Goal: Task Accomplishment & Management: Manage account settings

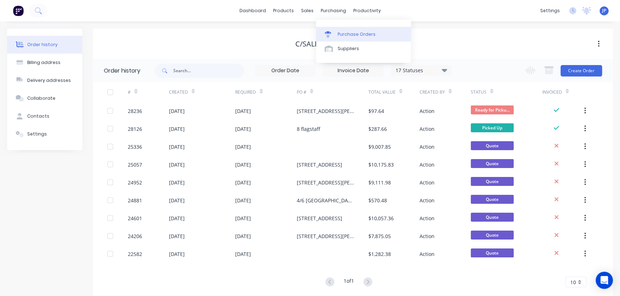
click at [341, 33] on div "Purchase Orders" at bounding box center [357, 34] width 38 height 6
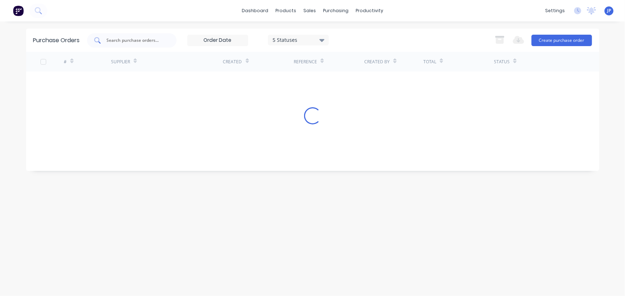
click at [134, 43] on input "text" at bounding box center [135, 40] width 59 height 7
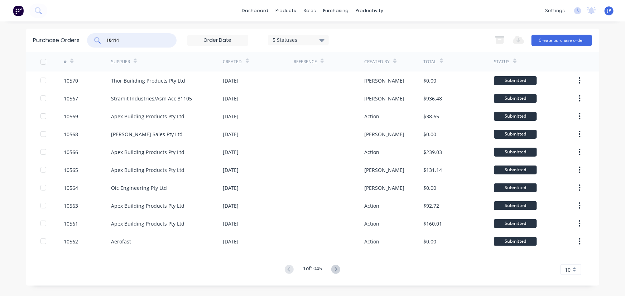
type input "10414"
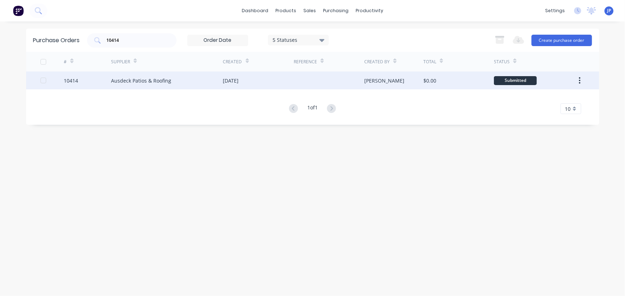
click at [115, 79] on div "Ausdeck Patios & Roofing" at bounding box center [141, 81] width 60 height 8
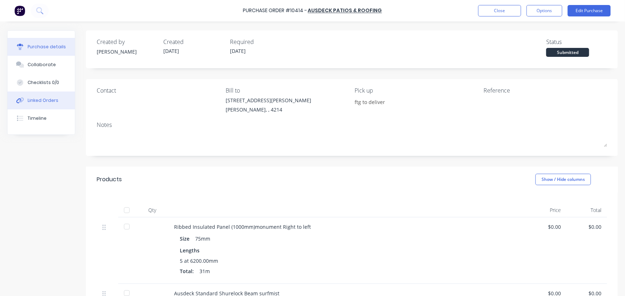
click at [45, 101] on div "Linked Orders" at bounding box center [43, 100] width 31 height 6
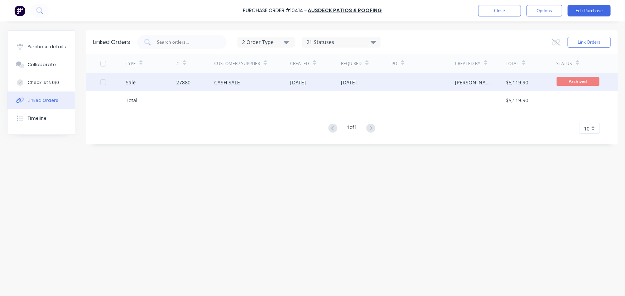
click at [167, 78] on div "Sale" at bounding box center [151, 82] width 51 height 18
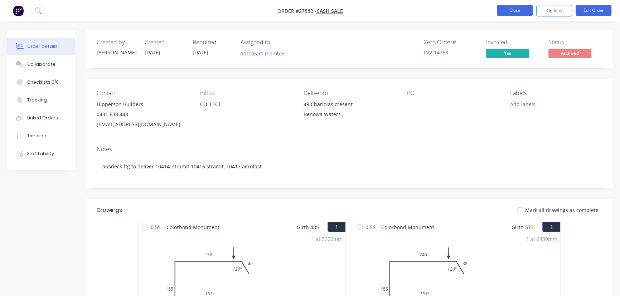
click at [507, 13] on button "Close" at bounding box center [515, 10] width 36 height 11
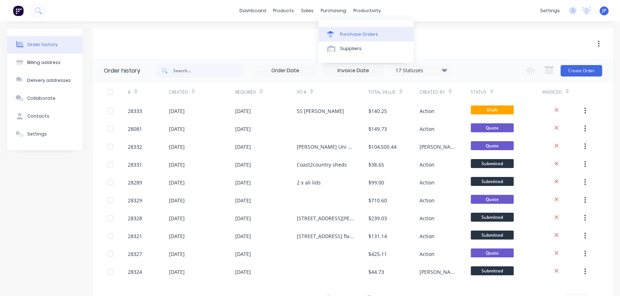
click at [343, 34] on div "Purchase Orders" at bounding box center [359, 34] width 38 height 6
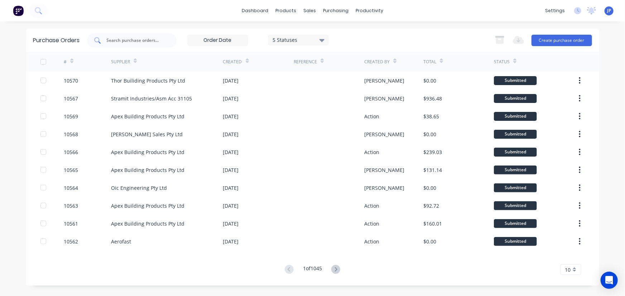
click at [131, 40] on input "text" at bounding box center [135, 40] width 59 height 7
type input "10524"
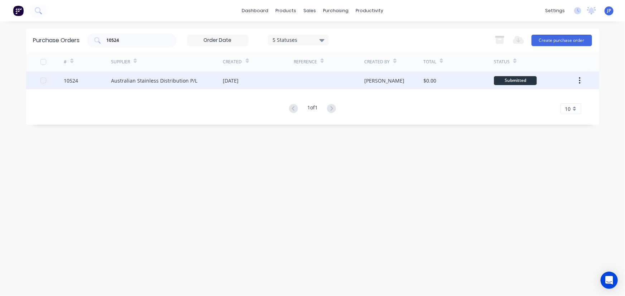
click at [117, 76] on div "Australian Stainless Distribution P/L" at bounding box center [167, 81] width 112 height 18
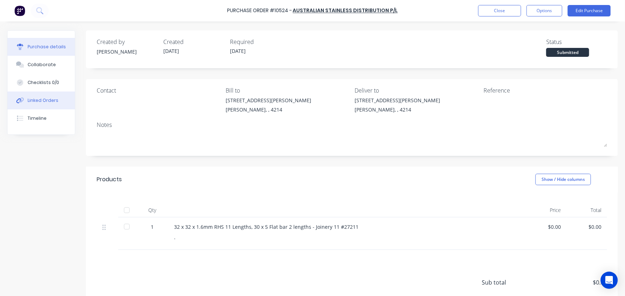
click at [57, 99] on button "Linked Orders" at bounding box center [41, 101] width 67 height 18
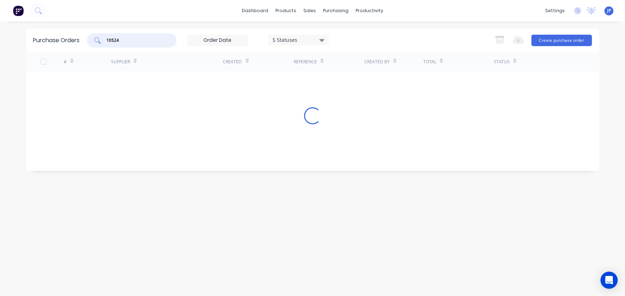
drag, startPoint x: 125, startPoint y: 40, endPoint x: 91, endPoint y: 41, distance: 34.4
click at [91, 41] on div "10524" at bounding box center [132, 40] width 90 height 14
type input "10539"
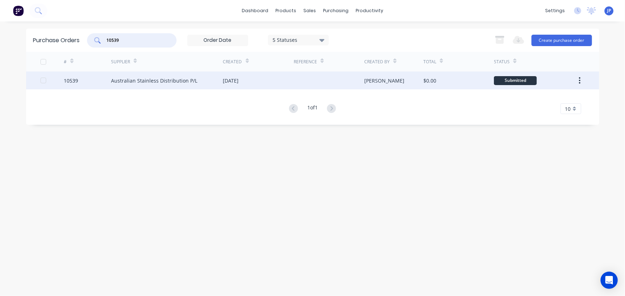
click at [135, 79] on div "Australian Stainless Distribution P/L" at bounding box center [154, 81] width 86 height 8
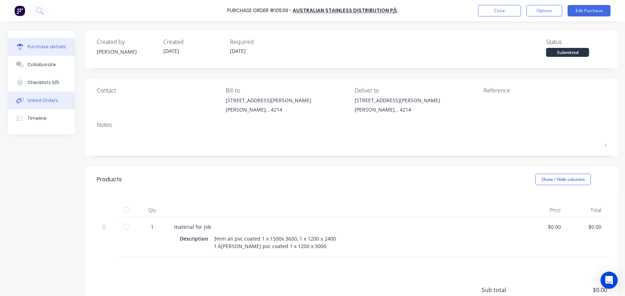
click at [44, 102] on div "Linked Orders" at bounding box center [43, 100] width 31 height 6
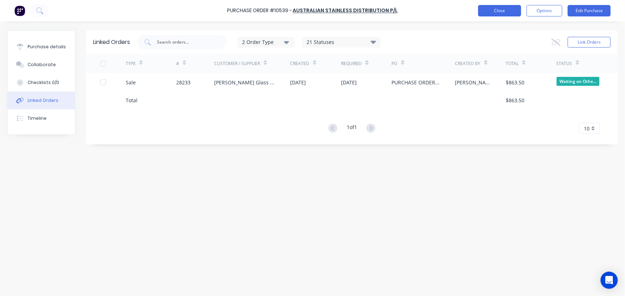
click at [487, 10] on button "Close" at bounding box center [499, 10] width 43 height 11
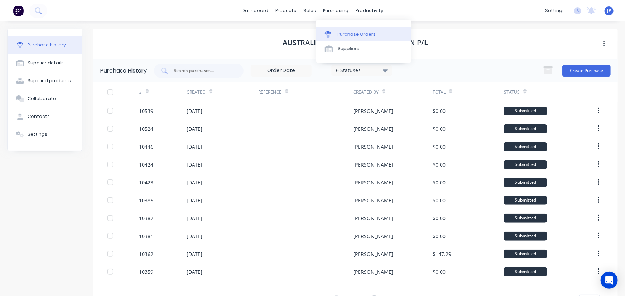
click at [345, 34] on div "Purchase Orders" at bounding box center [357, 34] width 38 height 6
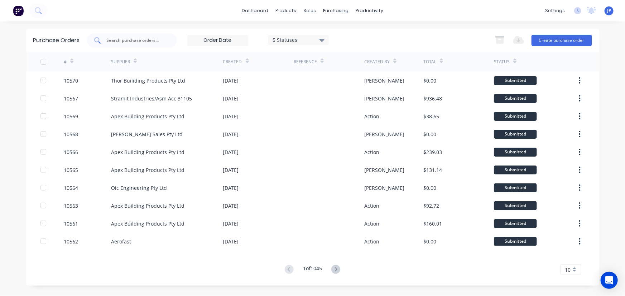
click at [129, 42] on input "text" at bounding box center [135, 40] width 59 height 7
type input "10494"
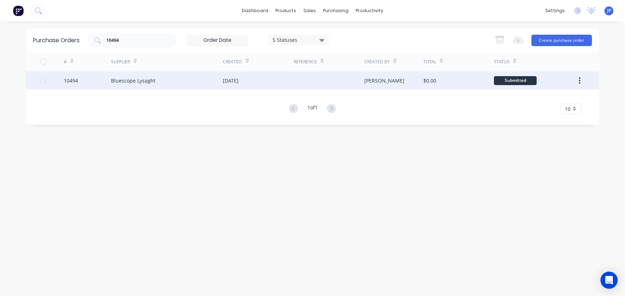
click at [121, 80] on div "Bluescope Lysaght" at bounding box center [133, 81] width 44 height 8
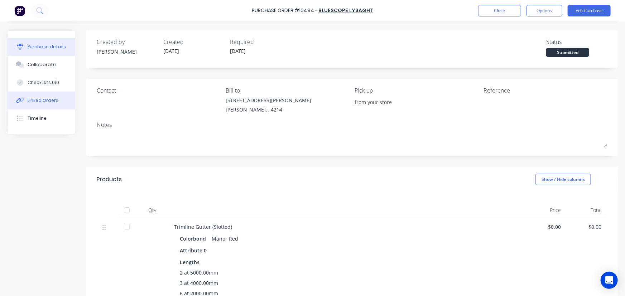
click at [54, 99] on div "Linked Orders" at bounding box center [43, 100] width 31 height 6
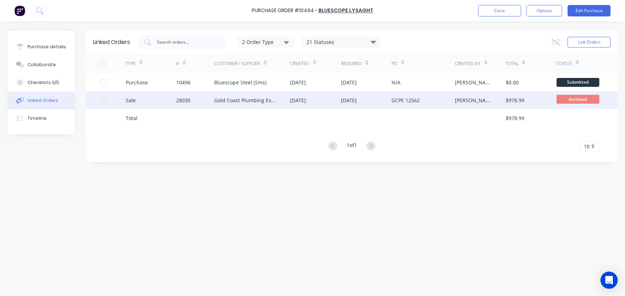
click at [242, 98] on div "Gold Coast Plumbing Experts" at bounding box center [245, 101] width 62 height 8
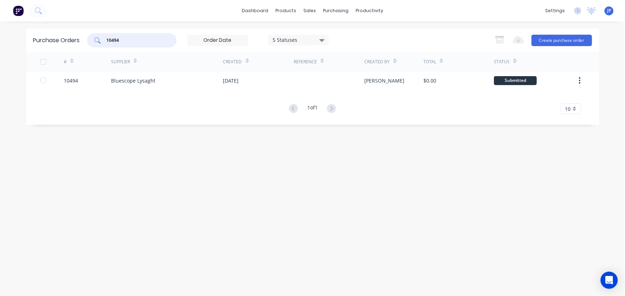
drag, startPoint x: 122, startPoint y: 43, endPoint x: 100, endPoint y: 43, distance: 22.2
click at [100, 43] on div "10494" at bounding box center [132, 40] width 90 height 14
type input "10499"
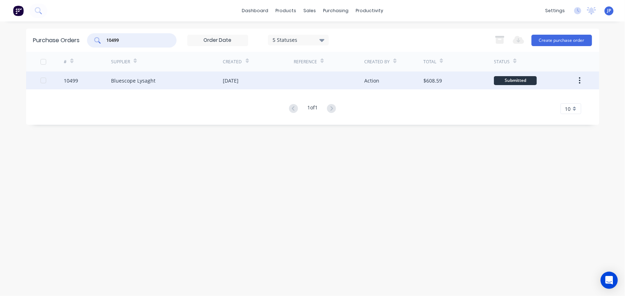
click at [120, 79] on div "Bluescope Lysaght" at bounding box center [133, 81] width 44 height 8
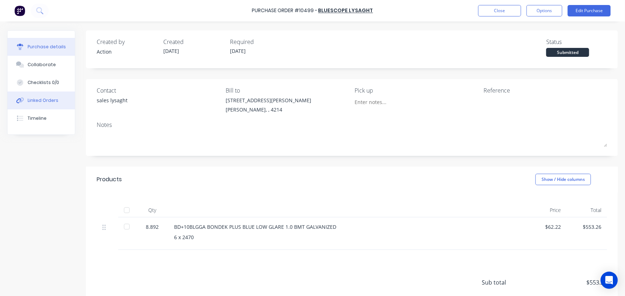
click at [54, 103] on div "Linked Orders" at bounding box center [43, 100] width 31 height 6
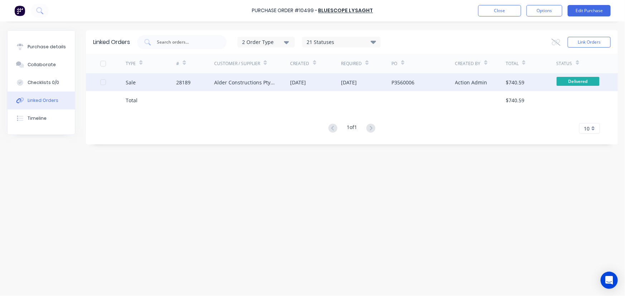
click at [193, 82] on div "28189" at bounding box center [195, 82] width 38 height 18
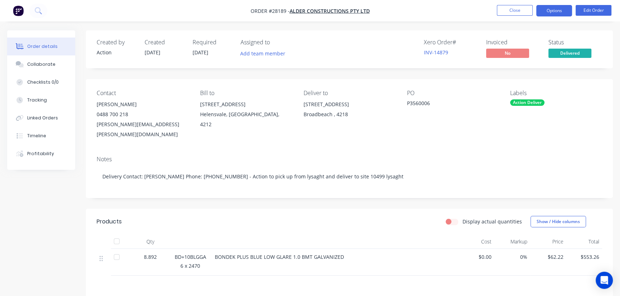
click at [552, 10] on button "Options" at bounding box center [554, 10] width 36 height 11
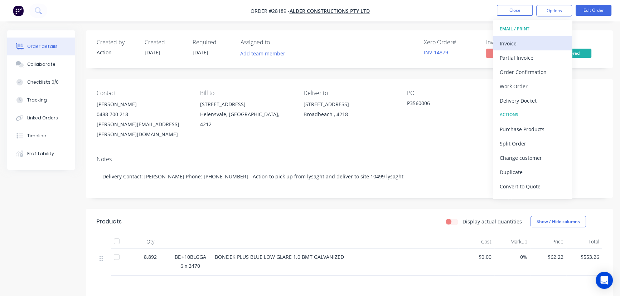
click at [510, 40] on div "Invoice" at bounding box center [533, 43] width 66 height 10
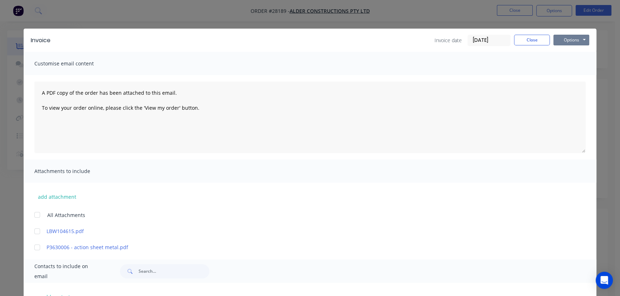
drag, startPoint x: 566, startPoint y: 40, endPoint x: 565, endPoint y: 47, distance: 6.8
click at [566, 40] on button "Options" at bounding box center [572, 40] width 36 height 11
click at [564, 64] on button "Print" at bounding box center [577, 65] width 46 height 12
click at [529, 36] on button "Close" at bounding box center [532, 40] width 36 height 11
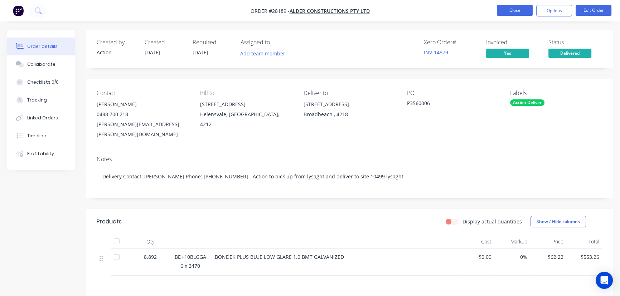
click at [516, 13] on button "Close" at bounding box center [515, 10] width 36 height 11
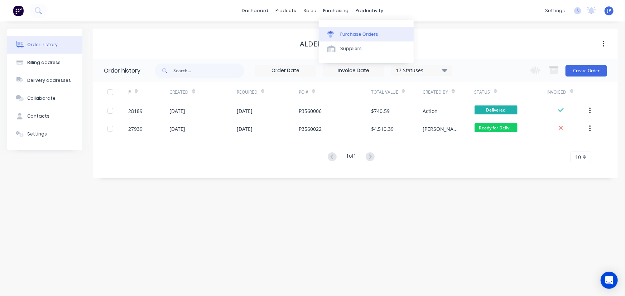
click at [344, 32] on div "Purchase Orders" at bounding box center [359, 34] width 38 height 6
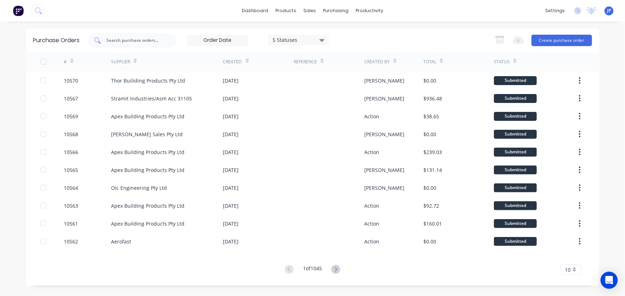
click at [122, 45] on div at bounding box center [132, 40] width 90 height 14
type input "10529"
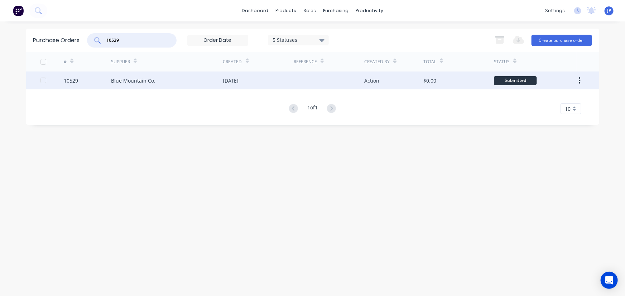
click at [132, 78] on div "Blue Mountain Co." at bounding box center [133, 81] width 44 height 8
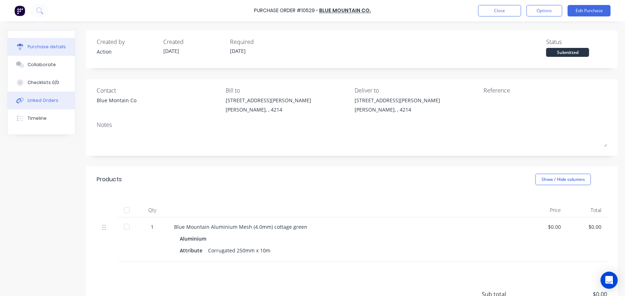
click at [52, 97] on div "Linked Orders" at bounding box center [43, 100] width 31 height 6
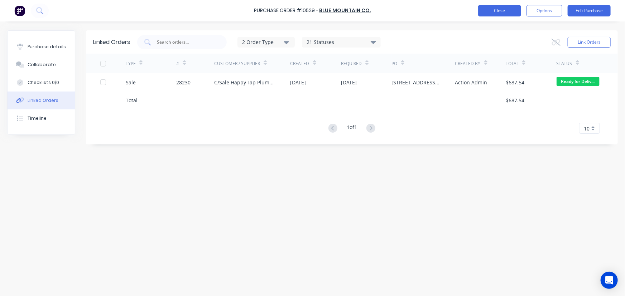
click at [492, 13] on button "Close" at bounding box center [499, 10] width 43 height 11
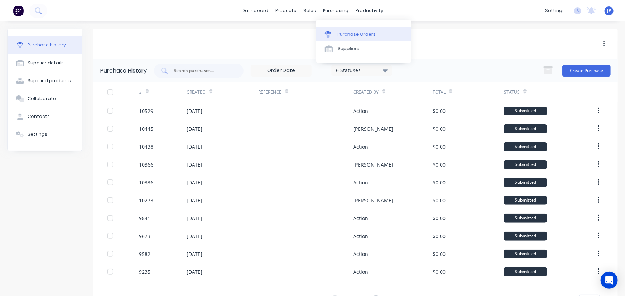
click at [349, 33] on div "Purchase Orders" at bounding box center [357, 34] width 38 height 6
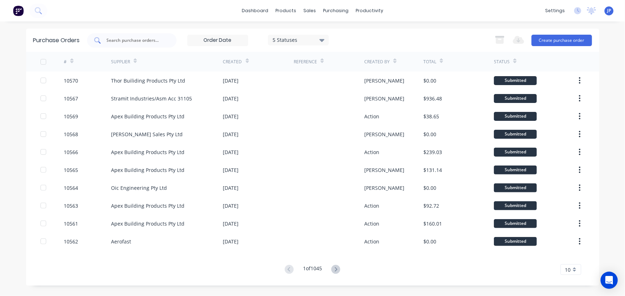
click at [132, 43] on input "text" at bounding box center [135, 40] width 59 height 7
type input "10527"
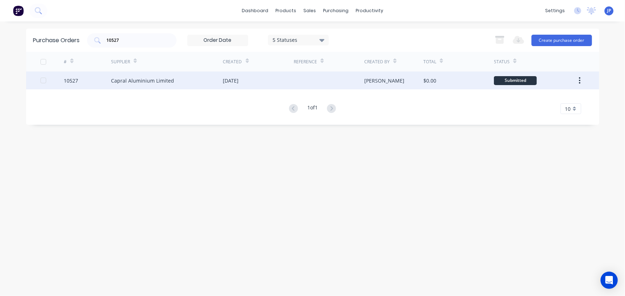
click at [155, 77] on div "Capral Aluminium Limited" at bounding box center [142, 81] width 63 height 8
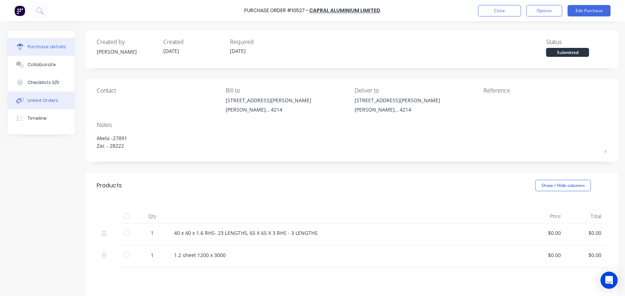
click at [48, 102] on div "Linked Orders" at bounding box center [43, 100] width 31 height 6
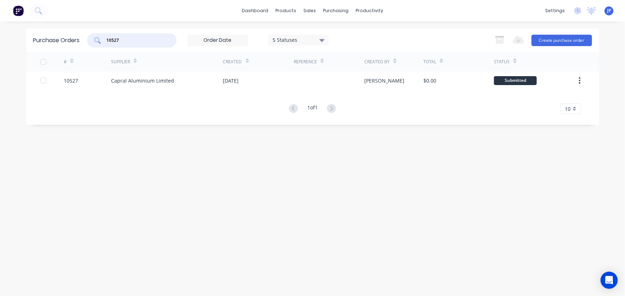
click at [130, 40] on input "10527" at bounding box center [135, 40] width 59 height 7
type input "10485"
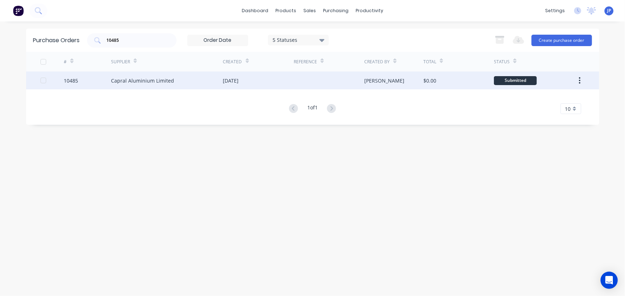
click at [129, 79] on div "Capral Aluminium Limited" at bounding box center [142, 81] width 63 height 8
type textarea "x"
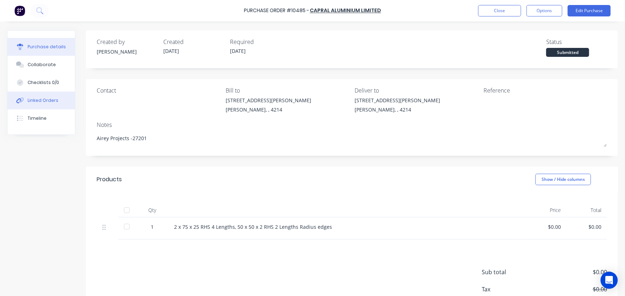
click at [48, 100] on div "Linked Orders" at bounding box center [43, 100] width 31 height 6
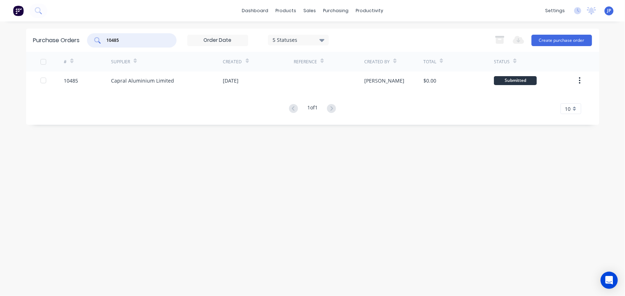
drag, startPoint x: 123, startPoint y: 40, endPoint x: 105, endPoint y: 45, distance: 18.8
click at [105, 45] on div "10485" at bounding box center [132, 40] width 90 height 14
drag, startPoint x: 125, startPoint y: 40, endPoint x: 103, endPoint y: 44, distance: 22.1
click at [103, 44] on div "10527" at bounding box center [132, 40] width 90 height 14
type input "26118"
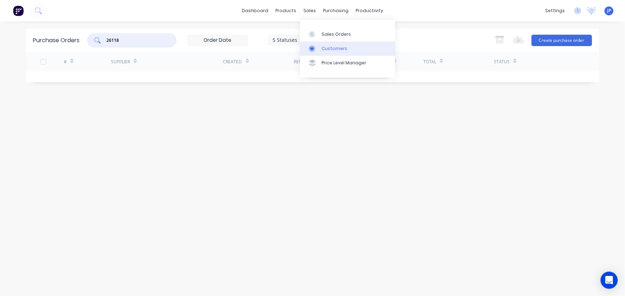
click at [321, 44] on link "Customers" at bounding box center [347, 49] width 95 height 14
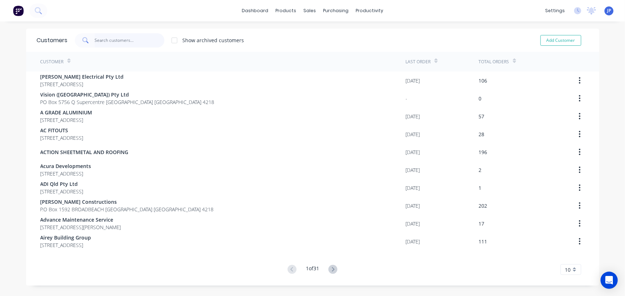
drag, startPoint x: 130, startPoint y: 45, endPoint x: 128, endPoint y: 36, distance: 9.9
click at [128, 36] on input "text" at bounding box center [130, 40] width 70 height 14
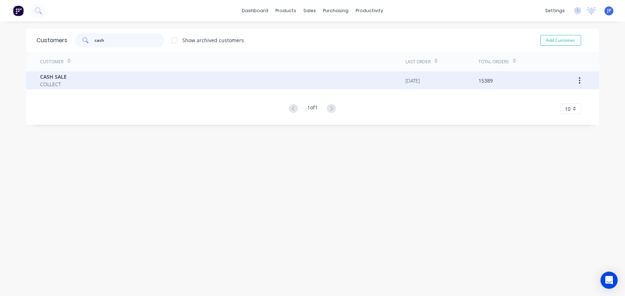
type input "cash"
click at [53, 75] on span "CASH SALE" at bounding box center [53, 77] width 26 height 8
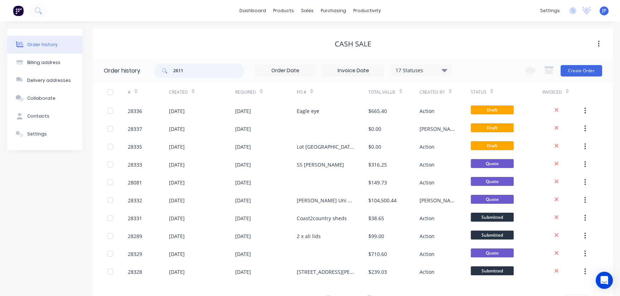
type input "26118"
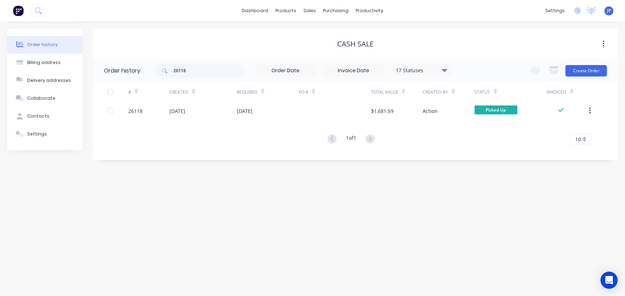
click at [444, 71] on icon at bounding box center [444, 70] width 5 height 3
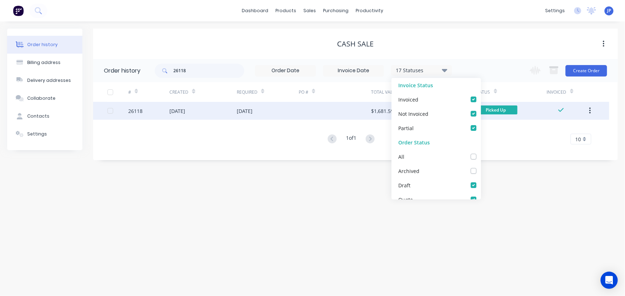
click at [247, 111] on div "14 Jul 2025" at bounding box center [245, 111] width 16 height 8
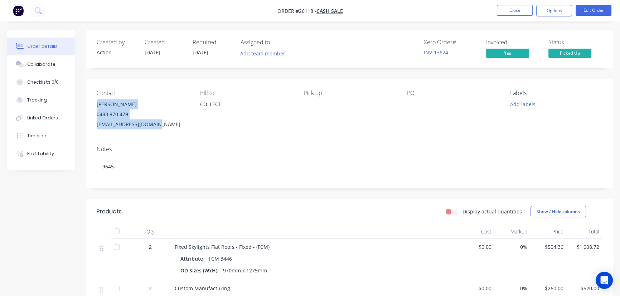
drag, startPoint x: 166, startPoint y: 125, endPoint x: 90, endPoint y: 103, distance: 78.7
click at [90, 103] on div "Contact Sam Saha 0483 870 479 goodday.sam2@gmail.com Bill to COLLECT Pick up PO…" at bounding box center [349, 109] width 527 height 61
copy div "Sam Saha 0483 870 479 goodday.sam2@gmail.com"
click at [515, 10] on button "Close" at bounding box center [515, 10] width 36 height 11
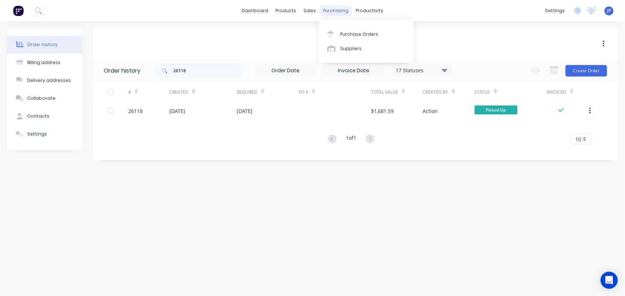
click at [335, 11] on div "purchasing" at bounding box center [335, 10] width 33 height 11
click at [344, 35] on div "Purchase Orders" at bounding box center [359, 34] width 38 height 6
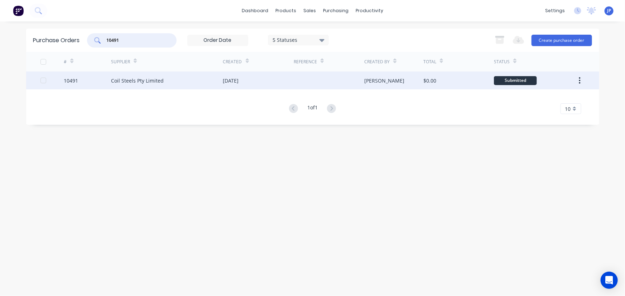
type input "10491"
click at [135, 81] on div "Coil Steels Pty Limited" at bounding box center [137, 81] width 53 height 8
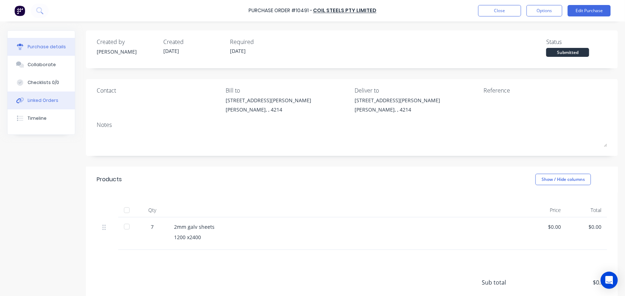
click at [57, 103] on button "Linked Orders" at bounding box center [41, 101] width 67 height 18
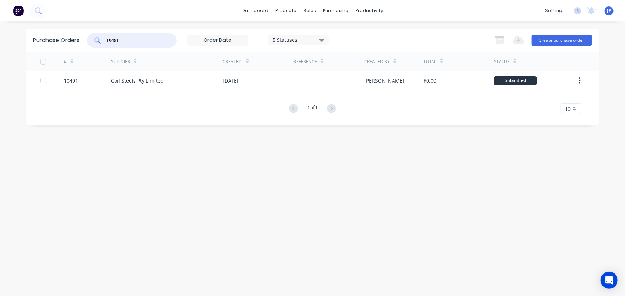
drag, startPoint x: 112, startPoint y: 42, endPoint x: 88, endPoint y: 36, distance: 24.7
click at [93, 42] on div "10491" at bounding box center [132, 40] width 90 height 14
type input "10521"
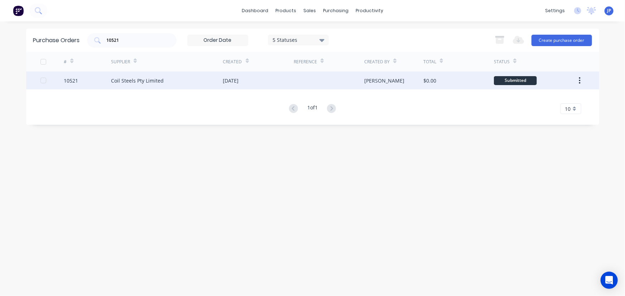
click at [114, 81] on div "Coil Steels Pty Limited" at bounding box center [137, 81] width 53 height 8
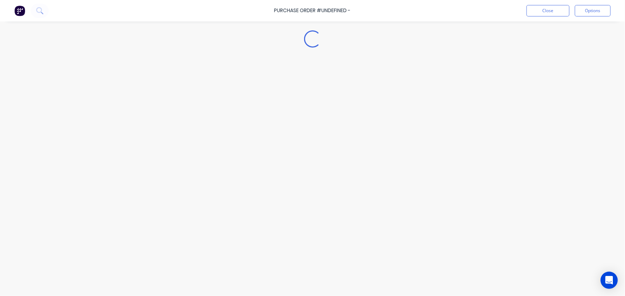
type textarea "x"
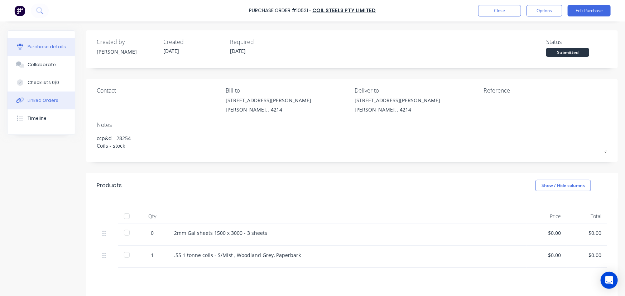
click at [59, 98] on button "Linked Orders" at bounding box center [41, 101] width 67 height 18
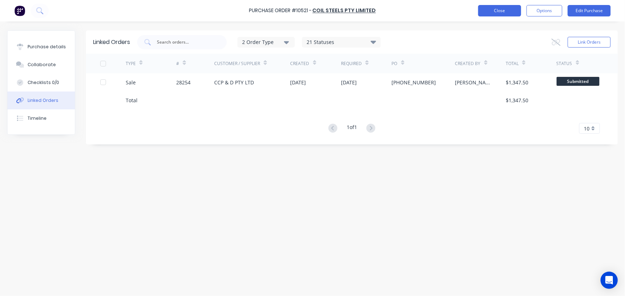
click at [490, 15] on button "Close" at bounding box center [499, 10] width 43 height 11
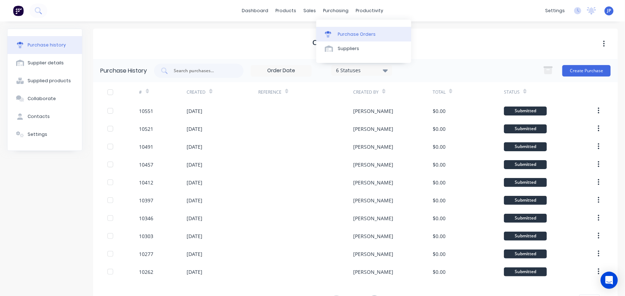
click at [344, 30] on link "Purchase Orders" at bounding box center [363, 34] width 95 height 14
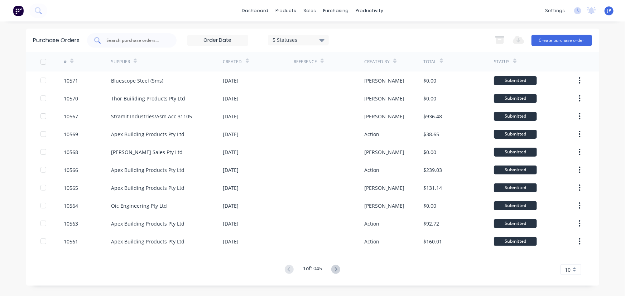
click at [134, 44] on div at bounding box center [132, 40] width 90 height 14
type input "10535"
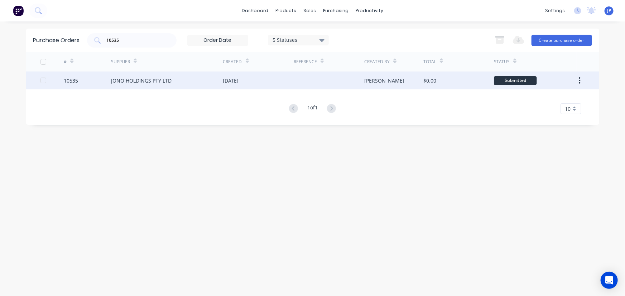
click at [143, 78] on div "JONO HOLDINGS PTY LTD" at bounding box center [141, 81] width 61 height 8
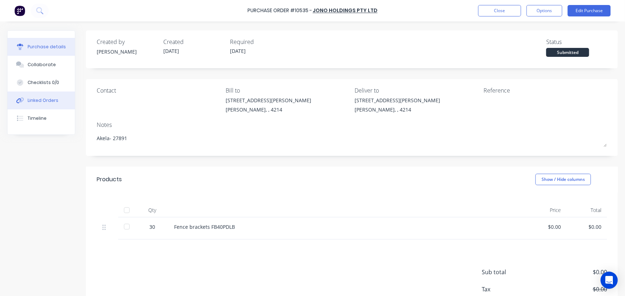
click at [43, 102] on div "Linked Orders" at bounding box center [43, 100] width 31 height 6
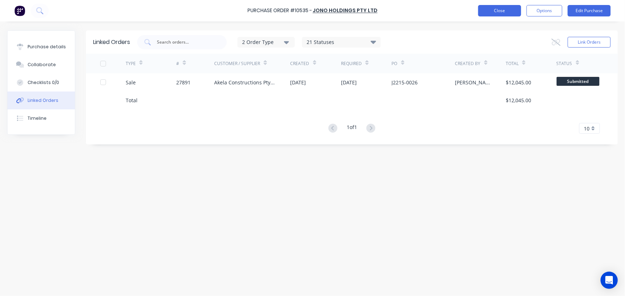
click at [488, 14] on button "Close" at bounding box center [499, 10] width 43 height 11
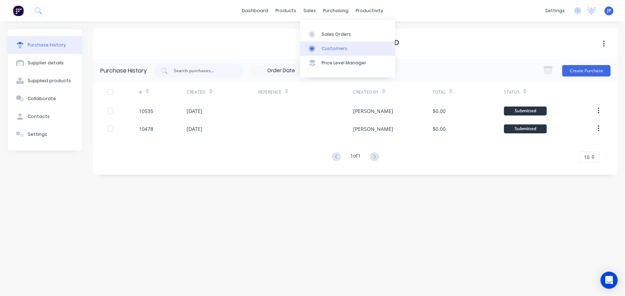
click at [329, 47] on div "Customers" at bounding box center [335, 48] width 26 height 6
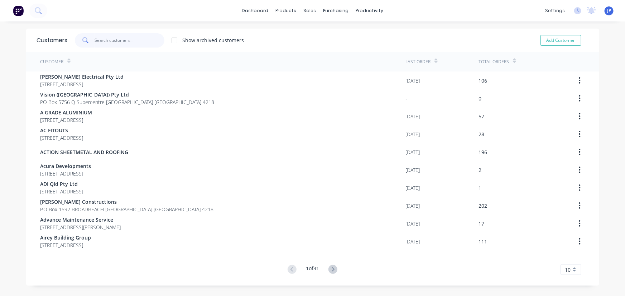
click at [127, 40] on input "text" at bounding box center [130, 40] width 70 height 14
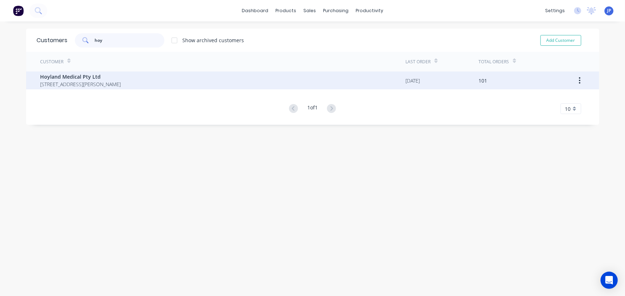
type input "hoy"
click at [97, 80] on span "Hoyland Medical Pty Ltd" at bounding box center [80, 77] width 81 height 8
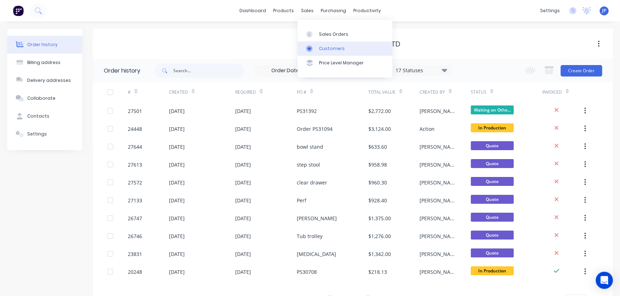
click at [322, 47] on div "Customers" at bounding box center [332, 48] width 26 height 6
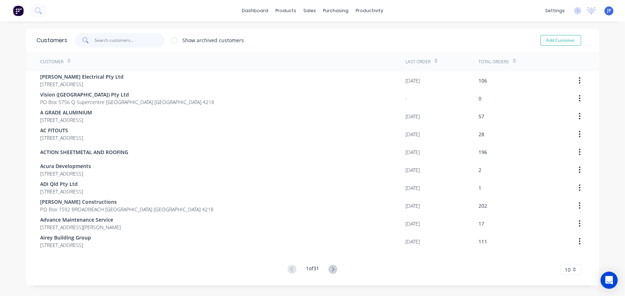
click at [107, 43] on input "text" at bounding box center [130, 40] width 70 height 14
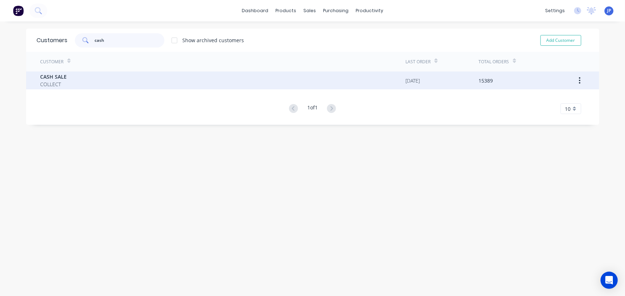
type input "cash"
click at [58, 82] on span "COLLECT" at bounding box center [53, 85] width 26 height 8
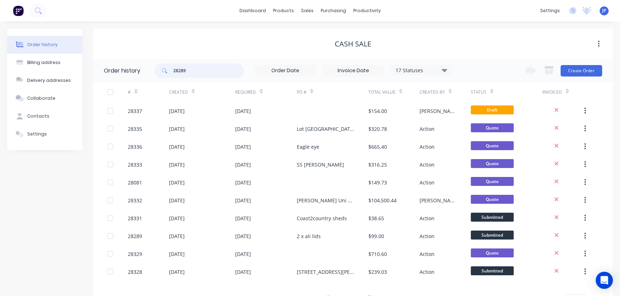
type input "28289"
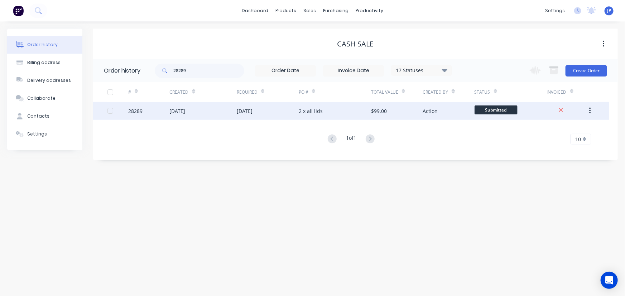
click at [185, 111] on div "[DATE]" at bounding box center [177, 111] width 16 height 8
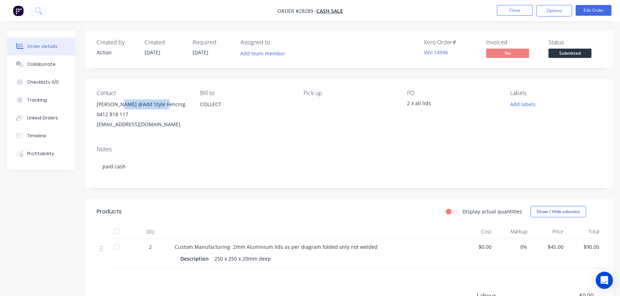
drag, startPoint x: 167, startPoint y: 104, endPoint x: 123, endPoint y: 108, distance: 44.2
click at [123, 108] on div "Anthony @Add Style Fencing" at bounding box center [143, 105] width 92 height 10
copy div "Add Style Fencing"
click at [552, 10] on button "Options" at bounding box center [554, 10] width 36 height 11
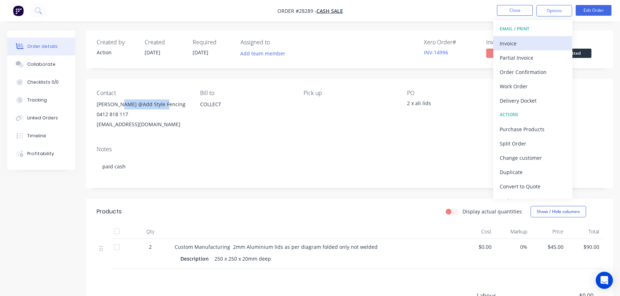
click at [513, 42] on div "Invoice" at bounding box center [533, 43] width 66 height 10
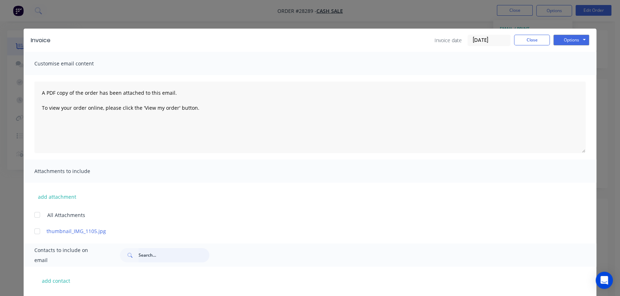
click at [148, 257] on input "text" at bounding box center [174, 255] width 71 height 14
paste input "Add Style Fencing"
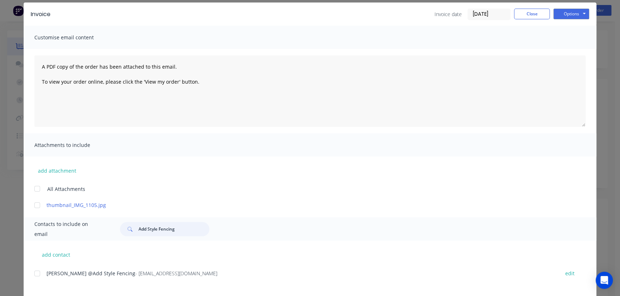
scroll to position [62, 0]
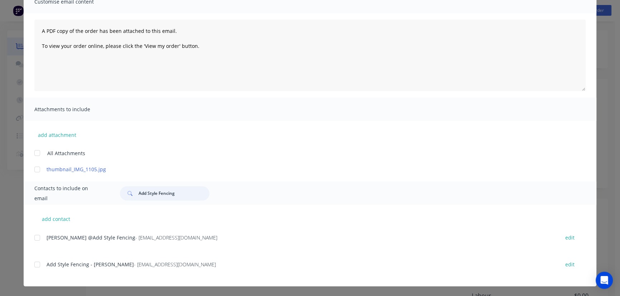
type input "Add Style Fencing"
drag, startPoint x: 181, startPoint y: 236, endPoint x: 71, endPoint y: 246, distance: 111.1
click at [71, 246] on div "Anthony @Add Style Fencing - addstylefencing@gmail.com edit" at bounding box center [315, 242] width 562 height 18
copy div "Add Style Fencing - addstylefencing@gmail.com"
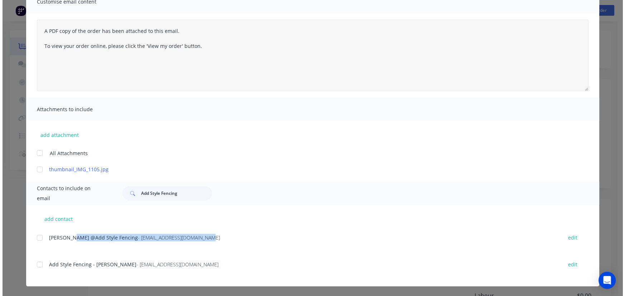
scroll to position [0, 0]
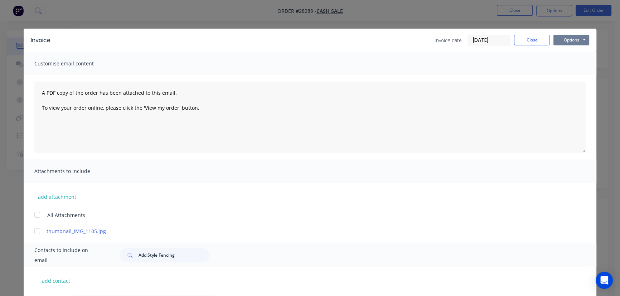
click at [568, 42] on button "Options" at bounding box center [572, 40] width 36 height 11
click at [564, 60] on button "Print" at bounding box center [577, 65] width 46 height 12
click at [532, 40] on button "Close" at bounding box center [532, 40] width 36 height 11
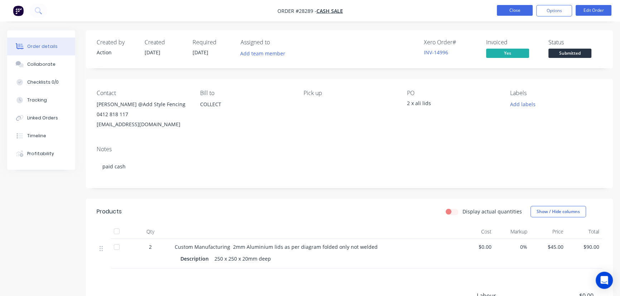
click at [513, 13] on button "Close" at bounding box center [515, 10] width 36 height 11
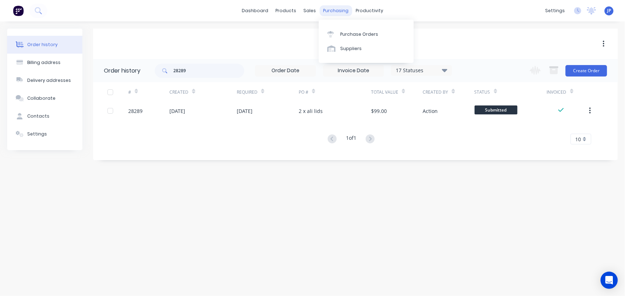
click at [340, 11] on div "purchasing" at bounding box center [335, 10] width 33 height 11
click at [343, 32] on div "Purchase Orders" at bounding box center [359, 34] width 38 height 6
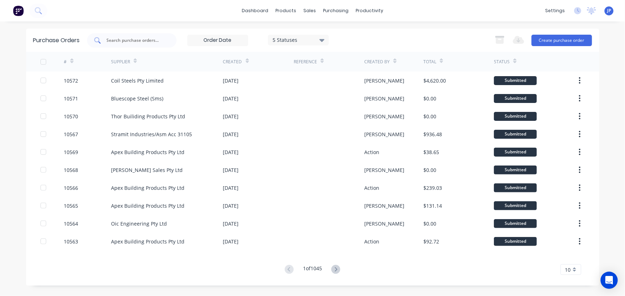
click at [127, 42] on input "text" at bounding box center [135, 40] width 59 height 7
type input "10467"
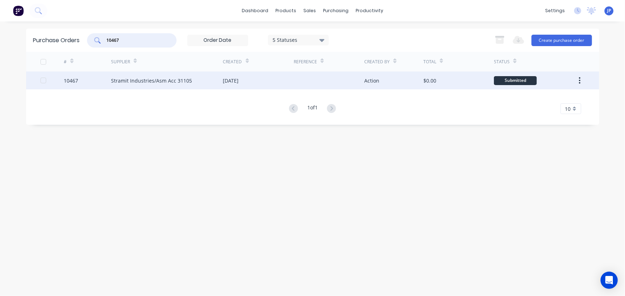
click at [140, 79] on div "Stramit Industries/Asm Acc 31105" at bounding box center [151, 81] width 81 height 8
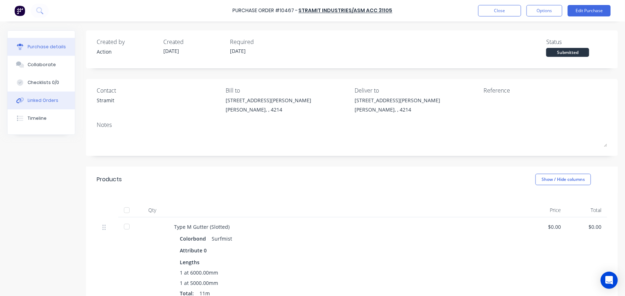
click at [38, 98] on div "Linked Orders" at bounding box center [43, 100] width 31 height 6
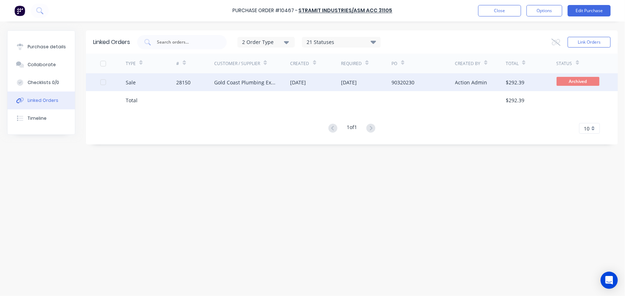
click at [234, 85] on div "Gold Coast Plumbing Experts" at bounding box center [245, 83] width 62 height 8
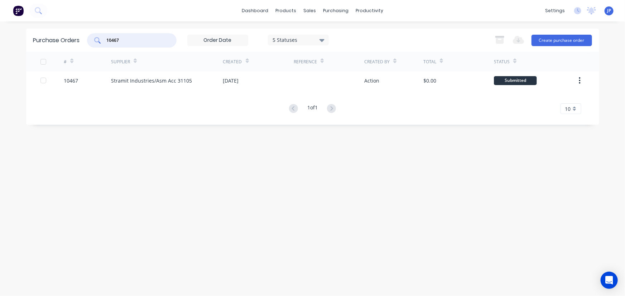
drag, startPoint x: 127, startPoint y: 40, endPoint x: 99, endPoint y: 43, distance: 28.0
click at [99, 43] on div "10467" at bounding box center [132, 40] width 90 height 14
drag, startPoint x: 122, startPoint y: 43, endPoint x: 104, endPoint y: 42, distance: 18.0
click at [104, 42] on div "10576" at bounding box center [132, 40] width 90 height 14
type input "10476"
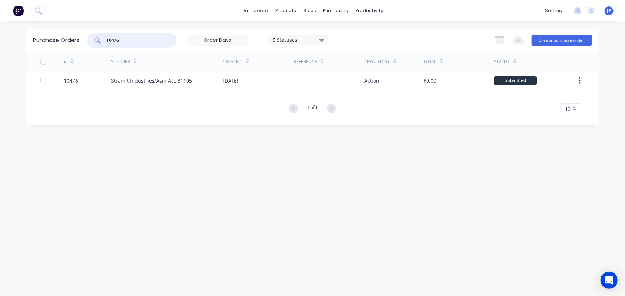
click at [123, 80] on div "Stramit Industries/Asm Acc 31105" at bounding box center [151, 81] width 81 height 8
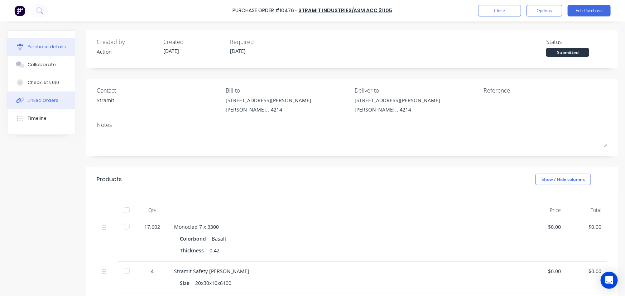
click at [59, 102] on button "Linked Orders" at bounding box center [41, 101] width 67 height 18
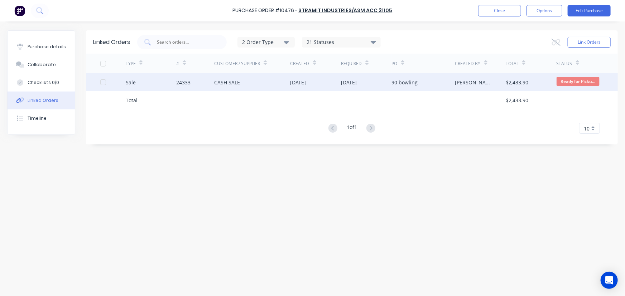
click at [235, 79] on div "CASH SALE" at bounding box center [227, 83] width 26 height 8
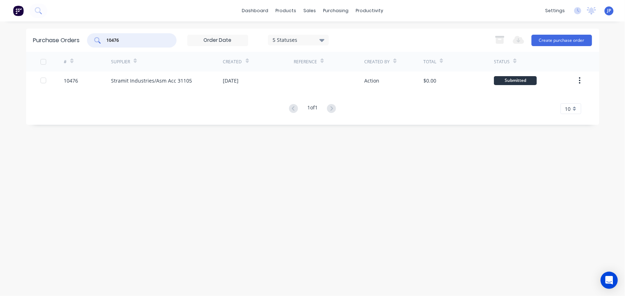
drag, startPoint x: 122, startPoint y: 39, endPoint x: 98, endPoint y: 43, distance: 24.6
click at [98, 43] on div "10476" at bounding box center [132, 40] width 90 height 14
type input "10464"
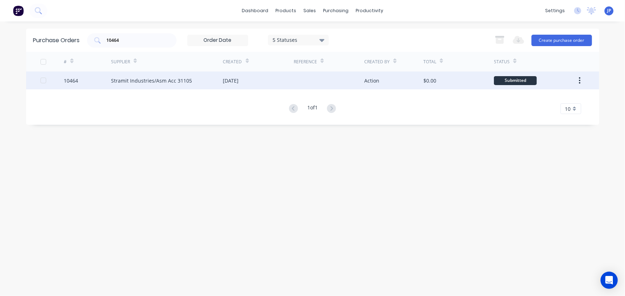
click at [141, 77] on div "Stramit Industries/Asm Acc 31105" at bounding box center [151, 81] width 81 height 8
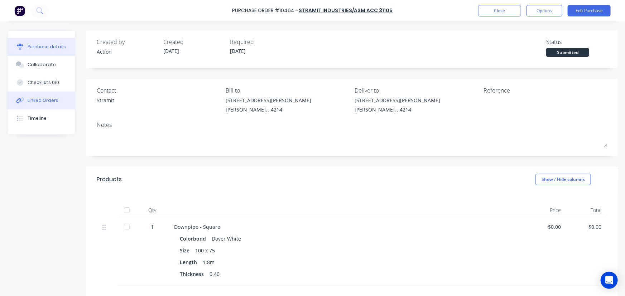
click at [33, 100] on div "Linked Orders" at bounding box center [43, 100] width 31 height 6
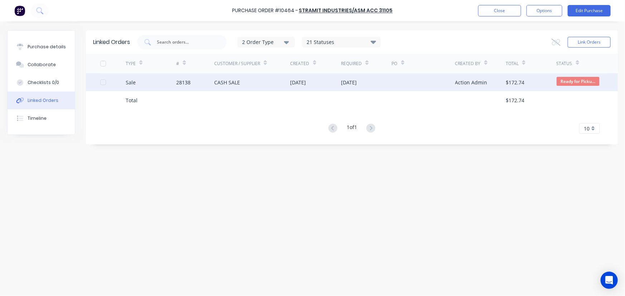
click at [178, 79] on div "28138" at bounding box center [183, 83] width 14 height 8
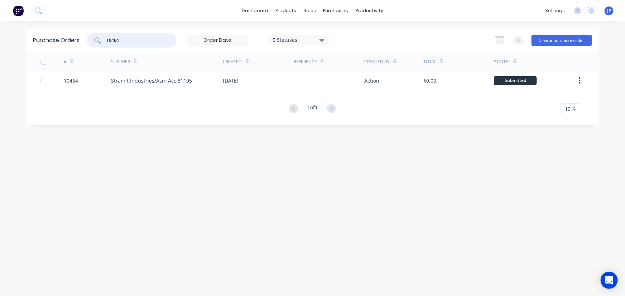
drag, startPoint x: 123, startPoint y: 39, endPoint x: 100, endPoint y: 40, distance: 22.6
click at [101, 40] on div "10464" at bounding box center [132, 40] width 90 height 14
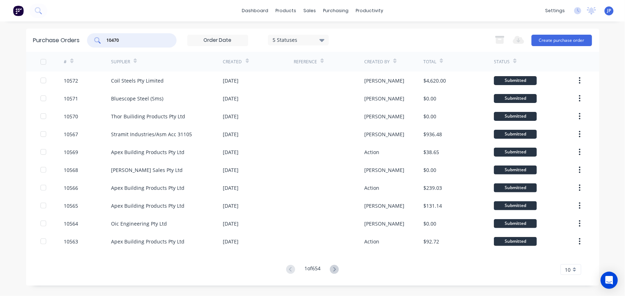
type input "10470"
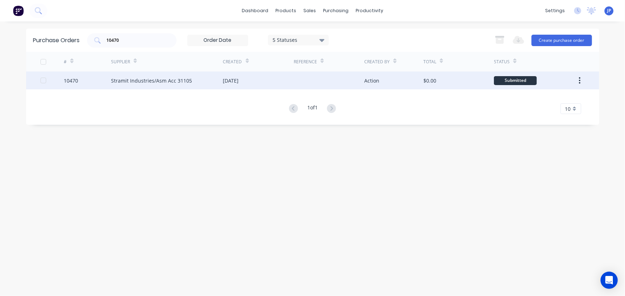
click at [117, 78] on div "Stramit Industries/Asm Acc 31105" at bounding box center [151, 81] width 81 height 8
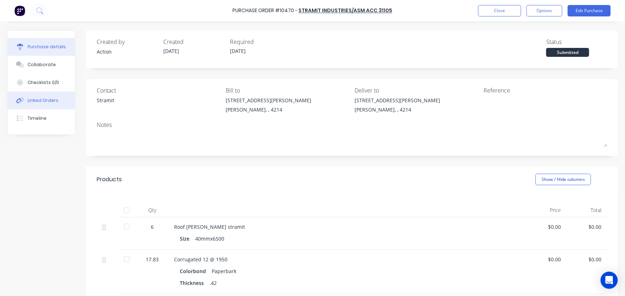
click at [51, 104] on button "Linked Orders" at bounding box center [41, 101] width 67 height 18
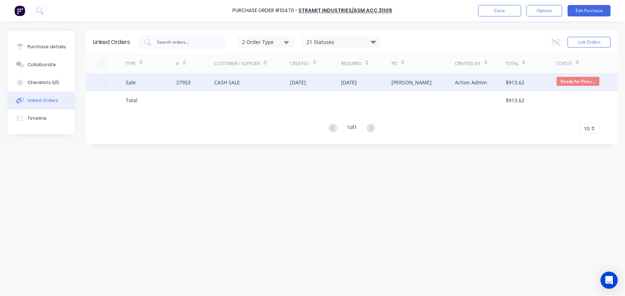
click at [226, 81] on div "CASH SALE" at bounding box center [227, 83] width 26 height 8
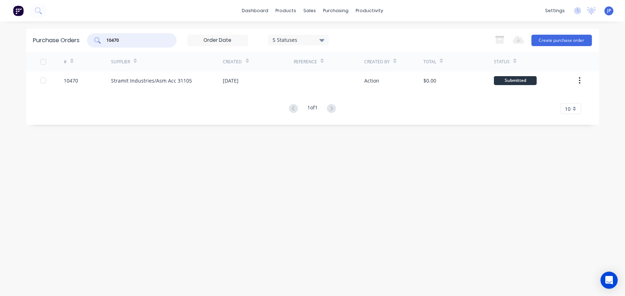
drag, startPoint x: 131, startPoint y: 40, endPoint x: 92, endPoint y: 44, distance: 39.3
click at [92, 44] on div "10470" at bounding box center [132, 40] width 90 height 14
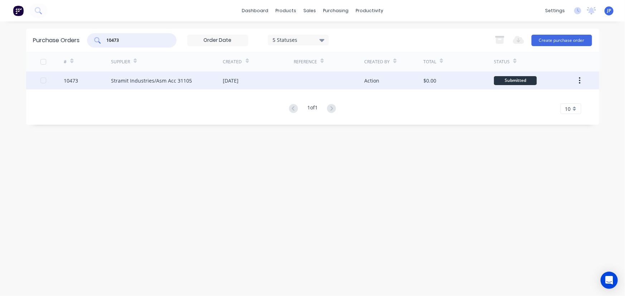
type input "10473"
click at [126, 81] on div "Stramit Industries/Asm Acc 31105" at bounding box center [151, 81] width 81 height 8
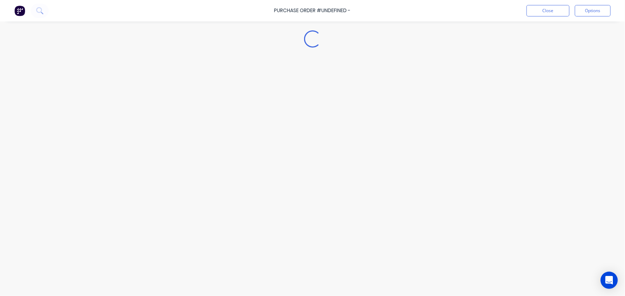
type textarea "x"
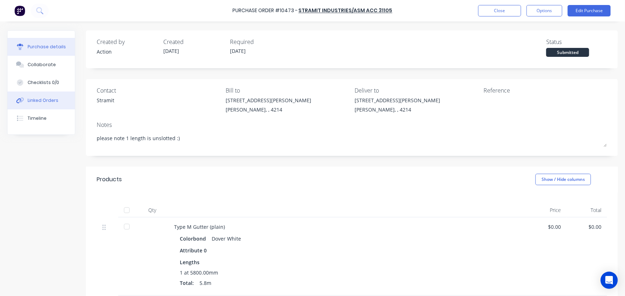
click at [57, 100] on button "Linked Orders" at bounding box center [41, 101] width 67 height 18
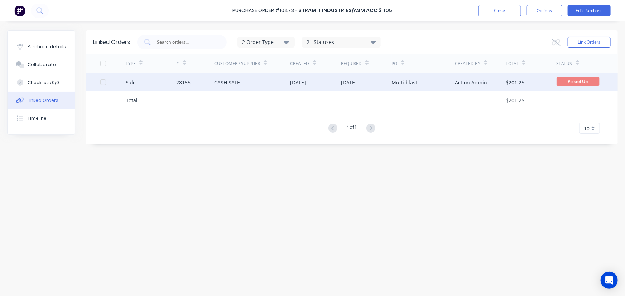
click at [129, 83] on div "Sale" at bounding box center [131, 83] width 10 height 8
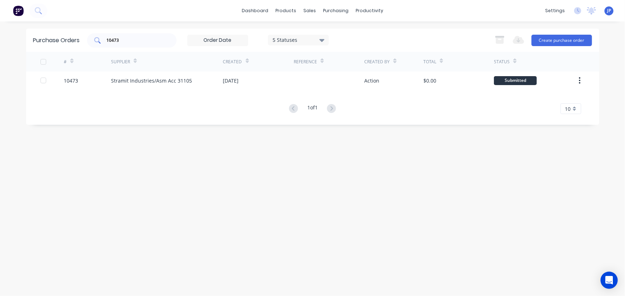
drag, startPoint x: 126, startPoint y: 44, endPoint x: 98, endPoint y: 44, distance: 27.6
click at [98, 44] on div "10473" at bounding box center [132, 40] width 90 height 14
drag, startPoint x: 124, startPoint y: 43, endPoint x: 95, endPoint y: 43, distance: 29.7
click at [95, 43] on div "10473" at bounding box center [132, 40] width 90 height 14
type input "10480"
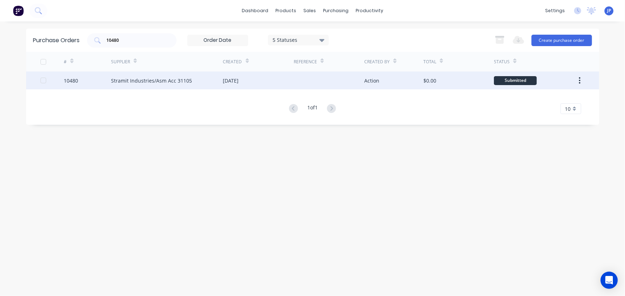
click at [161, 81] on div "Stramit Industries/Asm Acc 31105" at bounding box center [151, 81] width 81 height 8
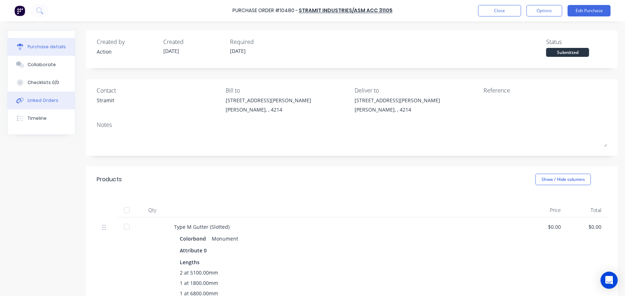
click at [57, 100] on button "Linked Orders" at bounding box center [41, 101] width 67 height 18
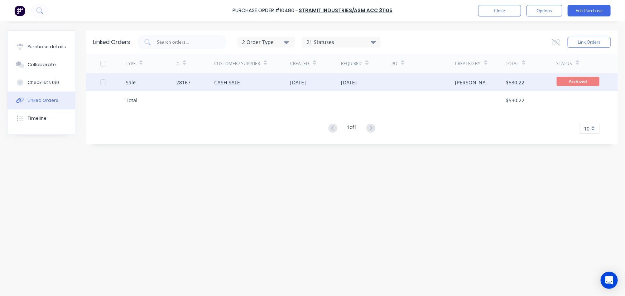
click at [130, 82] on div "Sale" at bounding box center [131, 83] width 10 height 8
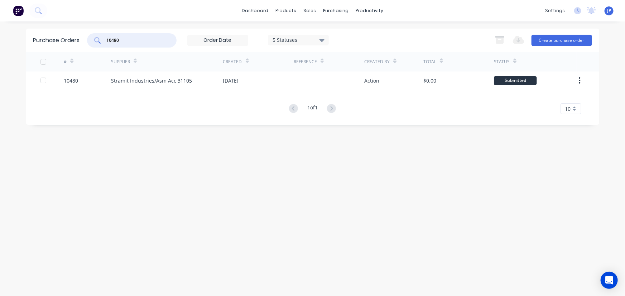
drag, startPoint x: 129, startPoint y: 41, endPoint x: 94, endPoint y: 43, distance: 34.8
click at [94, 43] on div "10480" at bounding box center [132, 40] width 90 height 14
type input "10486"
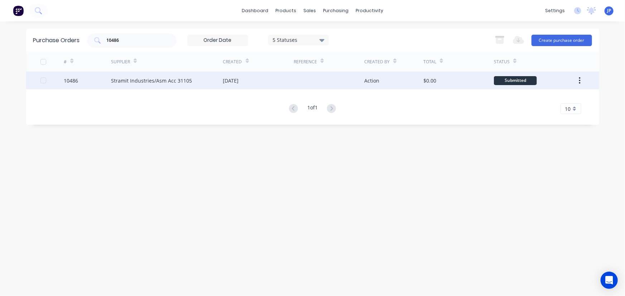
click at [109, 76] on div "10486" at bounding box center [87, 81] width 47 height 18
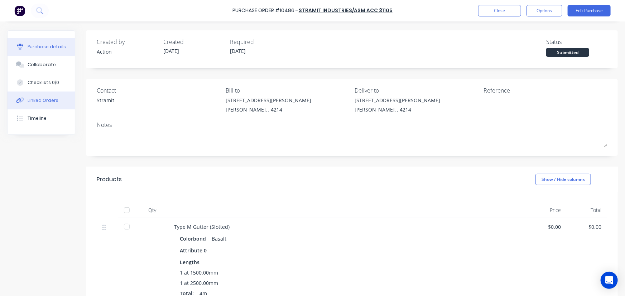
click at [55, 105] on button "Linked Orders" at bounding box center [41, 101] width 67 height 18
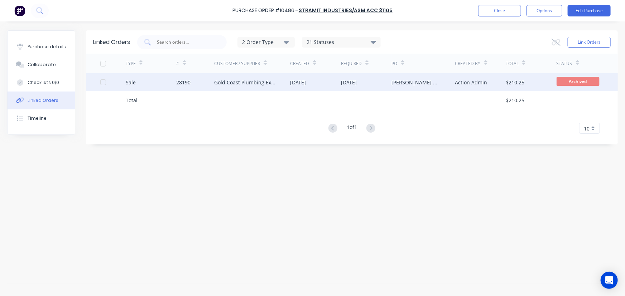
click at [189, 84] on div "28190" at bounding box center [183, 83] width 14 height 8
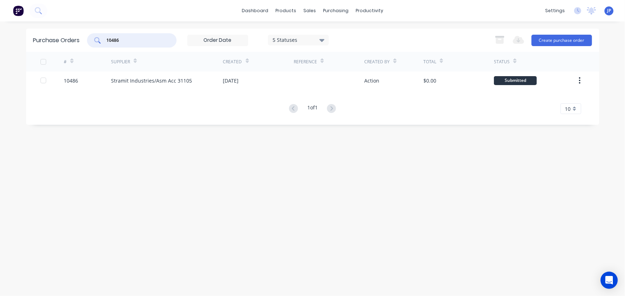
drag, startPoint x: 125, startPoint y: 40, endPoint x: 100, endPoint y: 40, distance: 25.4
click at [100, 40] on div "10486" at bounding box center [132, 40] width 90 height 14
type input "10483"
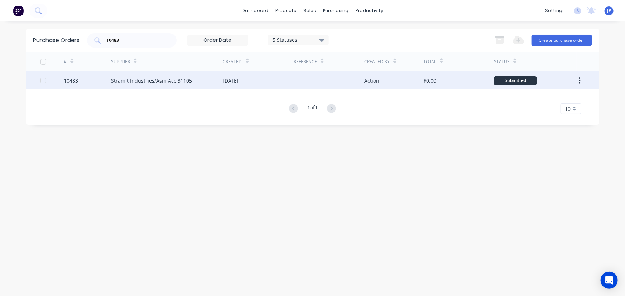
click at [135, 82] on div "Stramit Industries/Asm Acc 31105" at bounding box center [151, 81] width 81 height 8
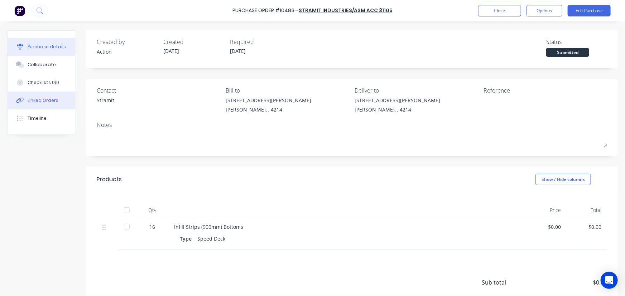
click at [43, 101] on div "Linked Orders" at bounding box center [43, 100] width 31 height 6
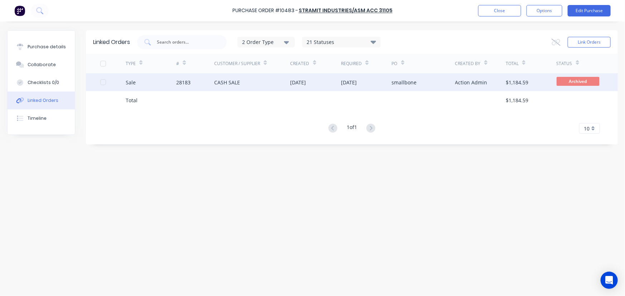
click at [132, 81] on div "Sale" at bounding box center [131, 83] width 10 height 8
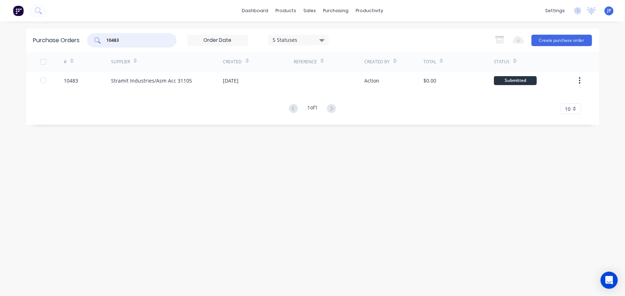
drag, startPoint x: 126, startPoint y: 42, endPoint x: 100, endPoint y: 44, distance: 26.3
click at [100, 44] on div "10483" at bounding box center [132, 40] width 90 height 14
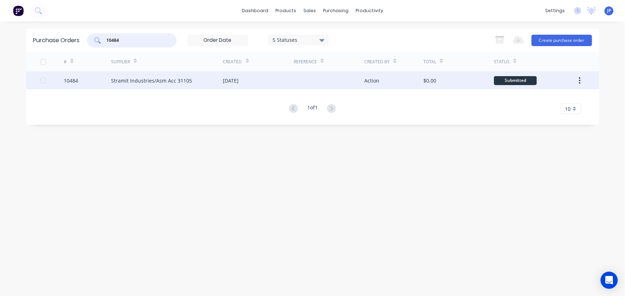
type input "10484"
click at [125, 79] on div "Stramit Industries/Asm Acc 31105" at bounding box center [151, 81] width 81 height 8
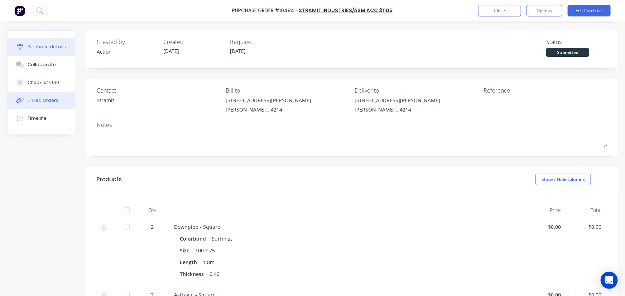
click at [44, 100] on div "Linked Orders" at bounding box center [43, 100] width 31 height 6
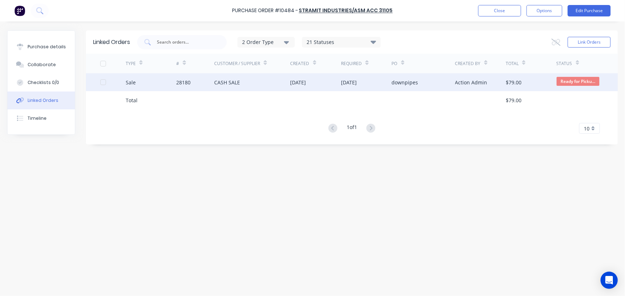
click at [175, 80] on div "Sale" at bounding box center [151, 82] width 51 height 18
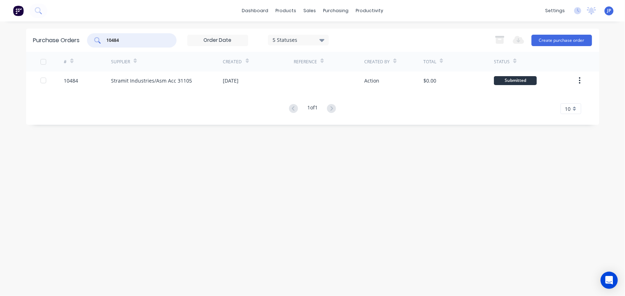
drag, startPoint x: 125, startPoint y: 40, endPoint x: 100, endPoint y: 40, distance: 25.1
click at [100, 40] on div "10484" at bounding box center [132, 40] width 90 height 14
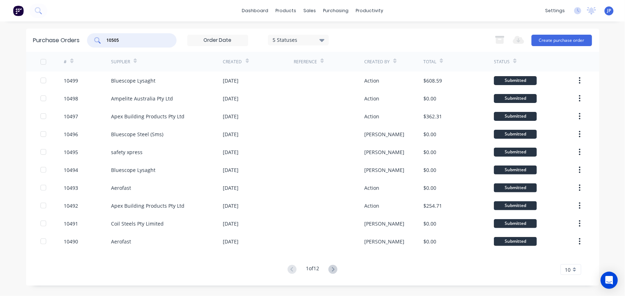
type input "10505"
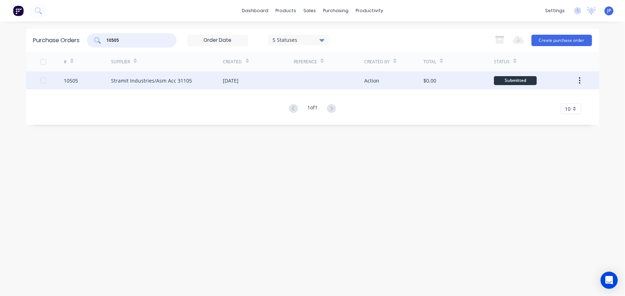
click at [126, 82] on div "Stramit Industries/Asm Acc 31105" at bounding box center [151, 81] width 81 height 8
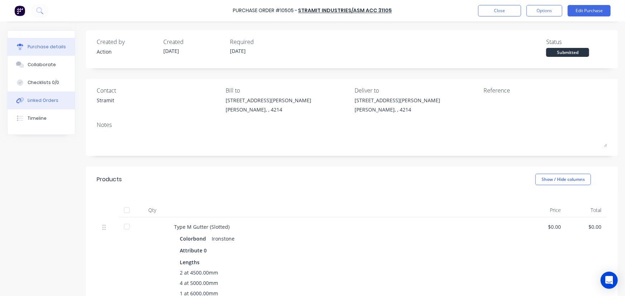
click at [41, 100] on div "Linked Orders" at bounding box center [43, 100] width 31 height 6
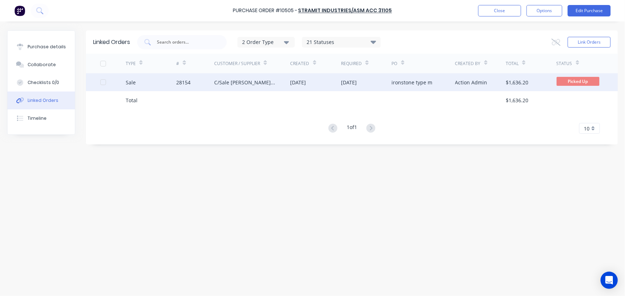
click at [180, 86] on div "28154" at bounding box center [183, 83] width 14 height 8
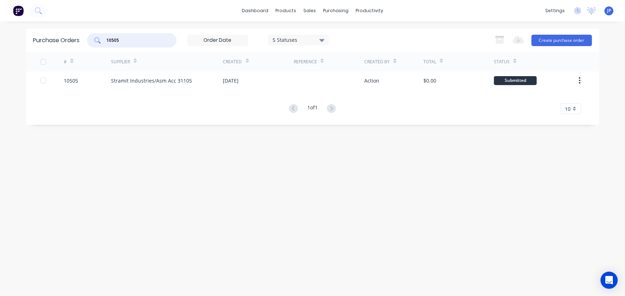
drag, startPoint x: 124, startPoint y: 42, endPoint x: 96, endPoint y: 40, distance: 28.7
click at [99, 42] on div "10505" at bounding box center [132, 40] width 90 height 14
type input "10509"
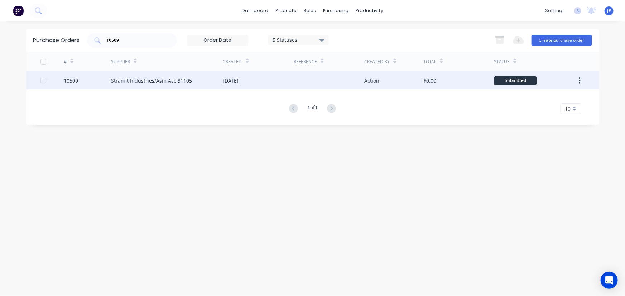
click at [123, 77] on div "Stramit Industries/Asm Acc 31105" at bounding box center [151, 81] width 81 height 8
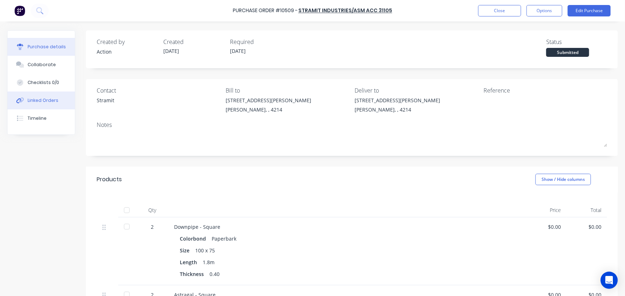
click at [54, 101] on div "Linked Orders" at bounding box center [43, 100] width 31 height 6
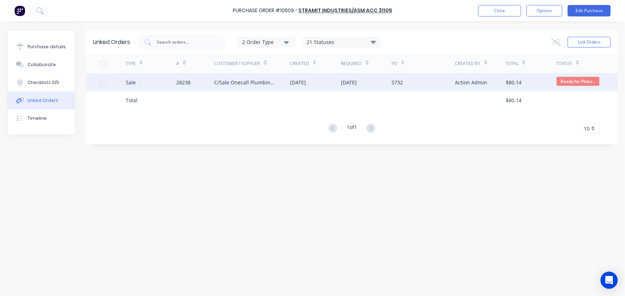
click at [202, 80] on div "28238" at bounding box center [195, 82] width 38 height 18
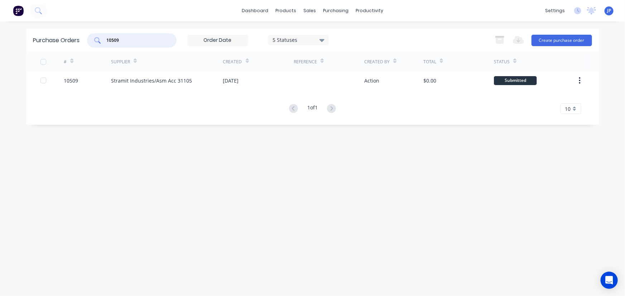
drag, startPoint x: 127, startPoint y: 39, endPoint x: 93, endPoint y: 36, distance: 34.6
click at [98, 44] on div "10509" at bounding box center [132, 40] width 90 height 14
type input "10510"
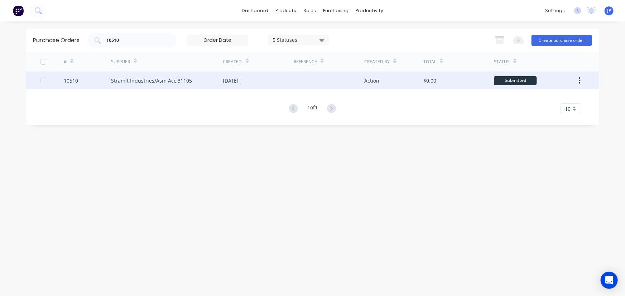
click at [126, 78] on div "Stramit Industries/Asm Acc 31105" at bounding box center [151, 81] width 81 height 8
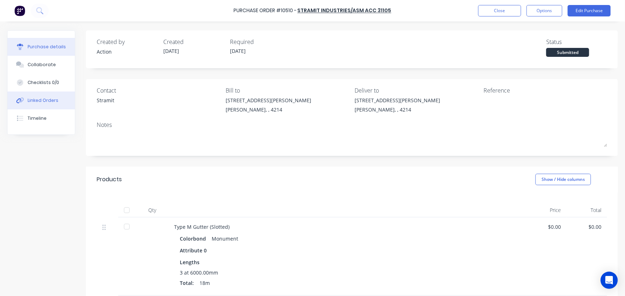
click at [55, 99] on div "Linked Orders" at bounding box center [43, 100] width 31 height 6
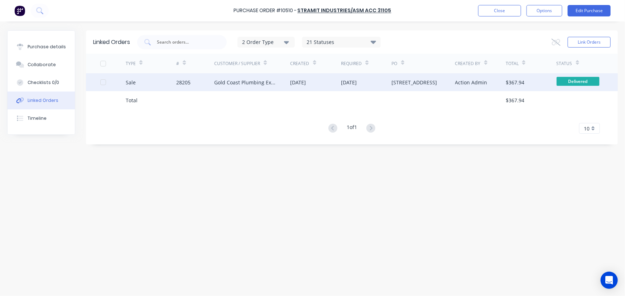
click at [169, 84] on div "Sale" at bounding box center [151, 82] width 51 height 18
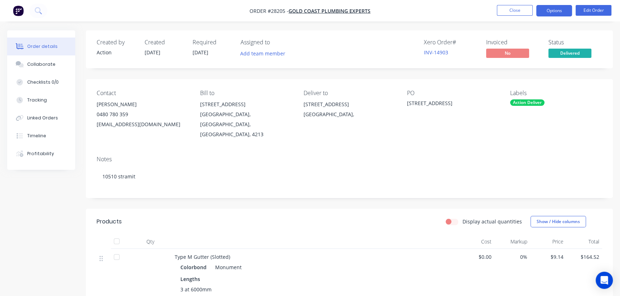
click at [554, 16] on button "Options" at bounding box center [554, 10] width 36 height 11
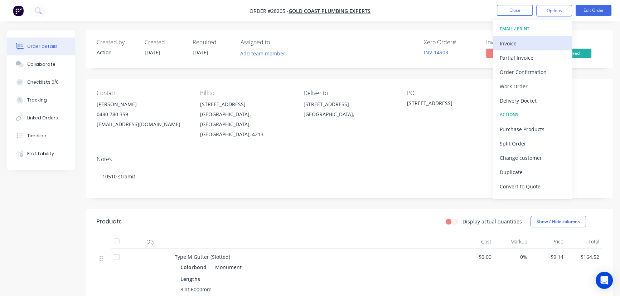
click at [521, 42] on div "Invoice" at bounding box center [533, 43] width 66 height 10
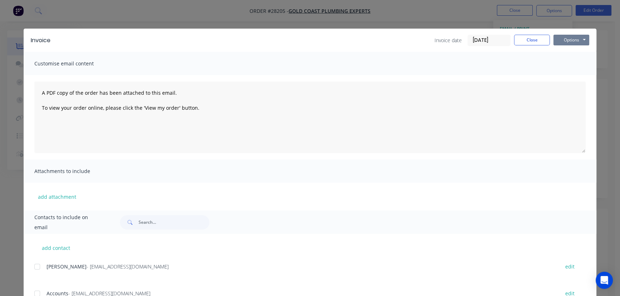
click at [565, 43] on button "Options" at bounding box center [572, 40] width 36 height 11
click at [564, 63] on button "Print" at bounding box center [577, 65] width 46 height 12
click at [516, 40] on button "Close" at bounding box center [532, 40] width 36 height 11
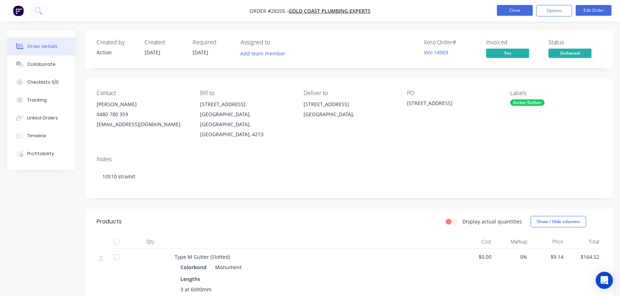
click at [503, 10] on button "Close" at bounding box center [515, 10] width 36 height 11
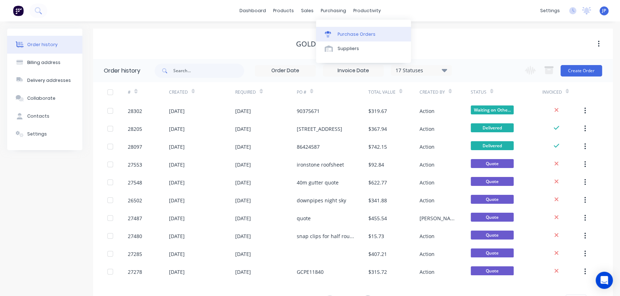
click at [344, 33] on div "Purchase Orders" at bounding box center [357, 34] width 38 height 6
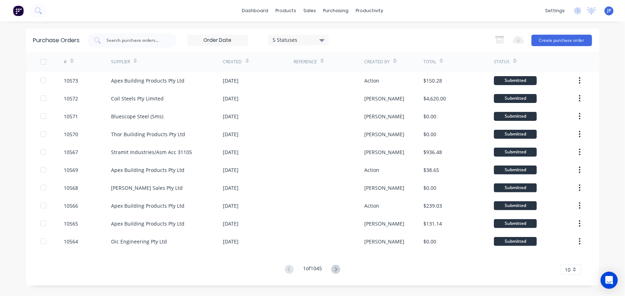
click at [132, 42] on input "text" at bounding box center [135, 40] width 59 height 7
type input "10507"
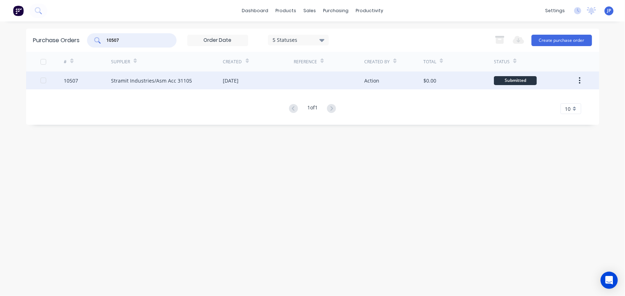
click at [144, 80] on div "Stramit Industries/Asm Acc 31105" at bounding box center [151, 81] width 81 height 8
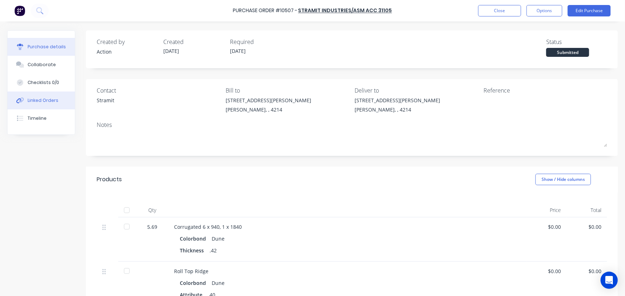
click at [57, 99] on button "Linked Orders" at bounding box center [41, 101] width 67 height 18
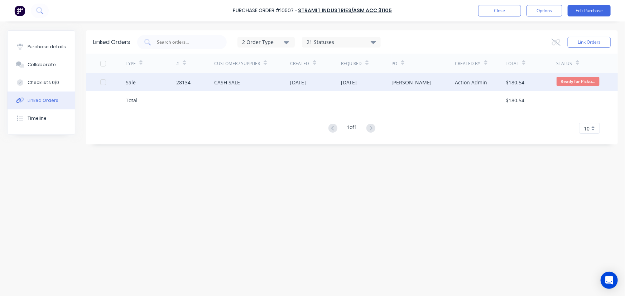
click at [182, 79] on div "28134" at bounding box center [183, 83] width 14 height 8
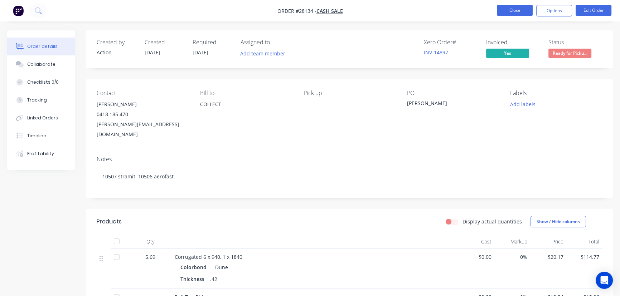
click at [508, 12] on button "Close" at bounding box center [515, 10] width 36 height 11
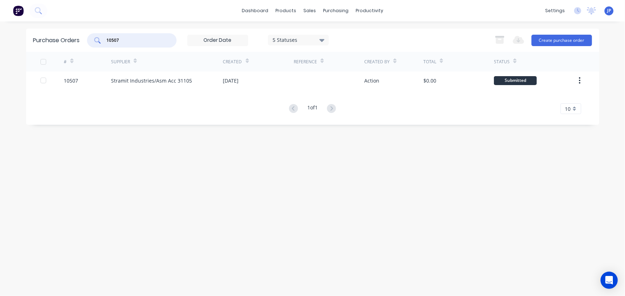
drag, startPoint x: 121, startPoint y: 40, endPoint x: 95, endPoint y: 40, distance: 26.1
click at [95, 40] on div "10507" at bounding box center [132, 40] width 90 height 14
type input "10463"
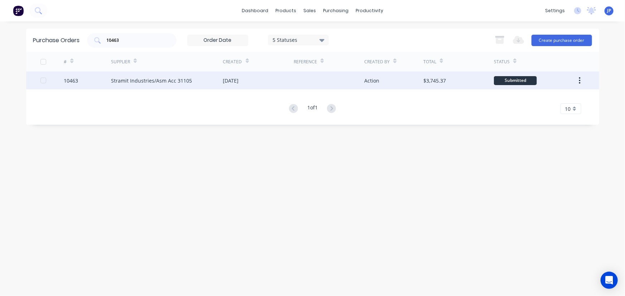
click at [134, 84] on div "Stramit Industries/Asm Acc 31105" at bounding box center [151, 81] width 81 height 8
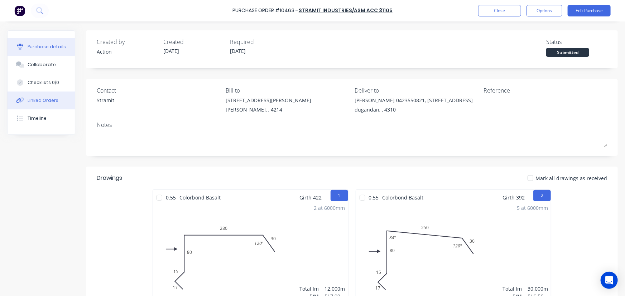
click at [41, 104] on button "Linked Orders" at bounding box center [41, 101] width 67 height 18
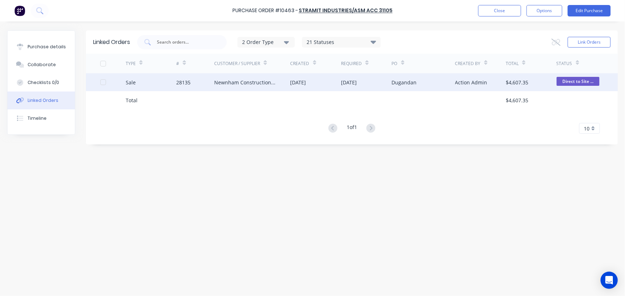
click at [149, 85] on div "Sale" at bounding box center [151, 82] width 51 height 18
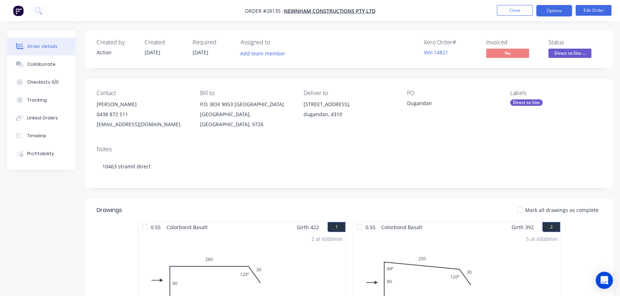
click at [549, 11] on button "Options" at bounding box center [554, 10] width 36 height 11
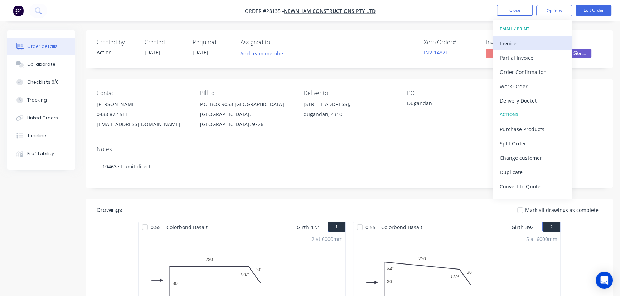
click at [521, 44] on div "Invoice" at bounding box center [533, 43] width 66 height 10
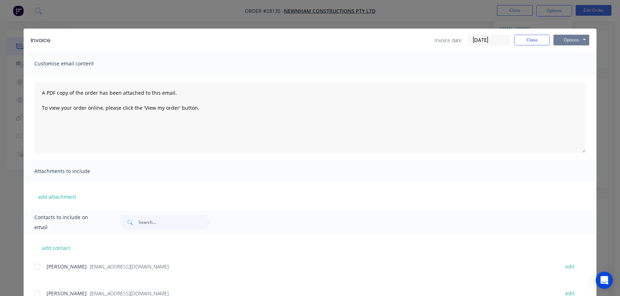
click at [564, 40] on button "Options" at bounding box center [572, 40] width 36 height 11
click at [565, 66] on button "Print" at bounding box center [577, 65] width 46 height 12
click at [525, 39] on button "Close" at bounding box center [532, 40] width 36 height 11
